Goal: Task Accomplishment & Management: Use online tool/utility

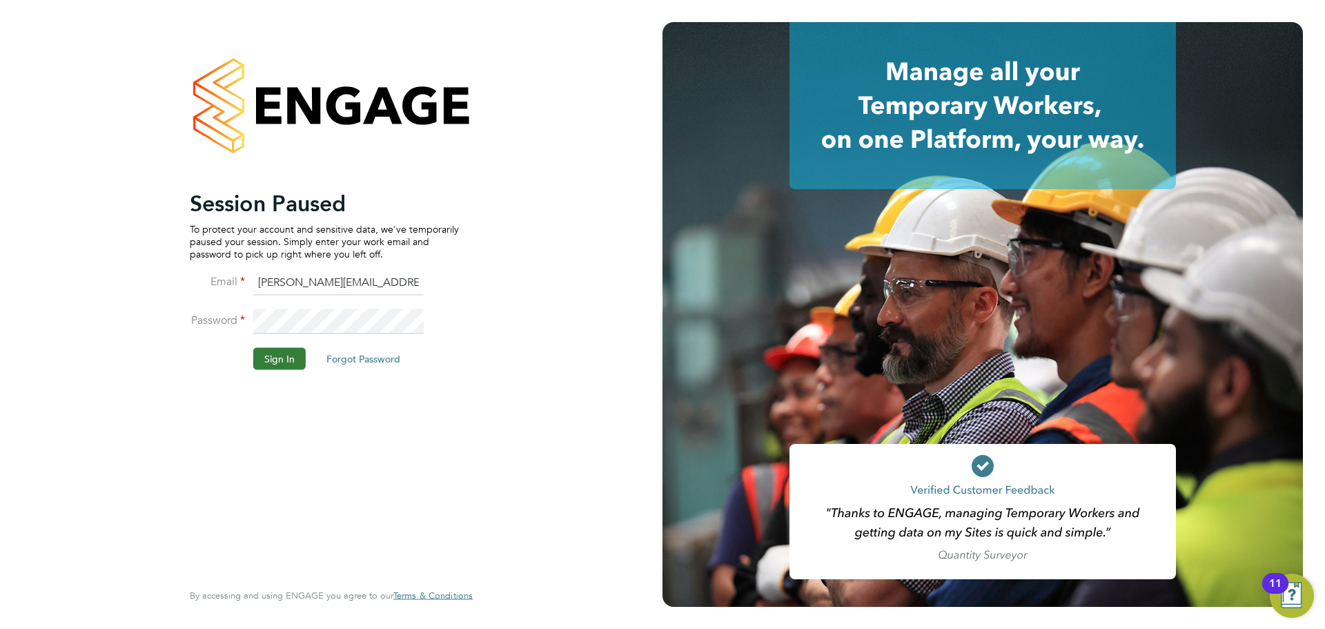
click at [282, 353] on button "Sign In" at bounding box center [279, 358] width 52 height 22
